Goal: Find specific page/section

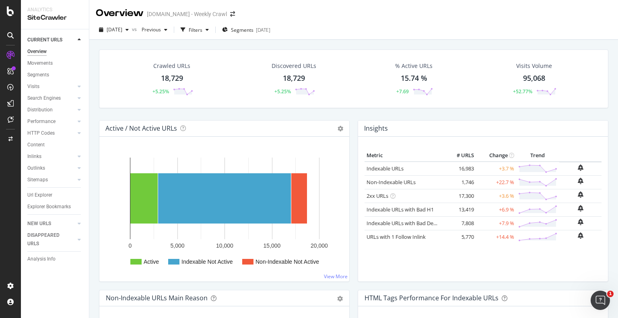
click at [347, 126] on div "Active / Not Active URLs Chart (by Value) Chart (by Percentage) Table Expand Ex…" at bounding box center [224, 205] width 259 height 170
click at [349, 126] on div "Active / Not Active URLs Chart (by Value) Chart (by Percentage) Table Expand Ex…" at bounding box center [224, 205] width 259 height 170
click at [48, 149] on div "PageWorkers" at bounding box center [46, 150] width 33 height 8
